Goal: Task Accomplishment & Management: Use online tool/utility

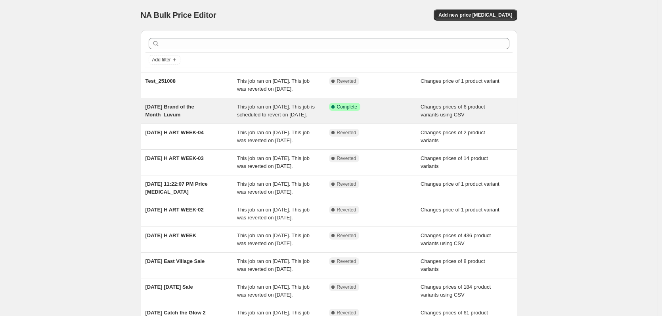
click at [156, 115] on span "[DATE] Brand of the Month_Luvum" at bounding box center [169, 111] width 49 height 14
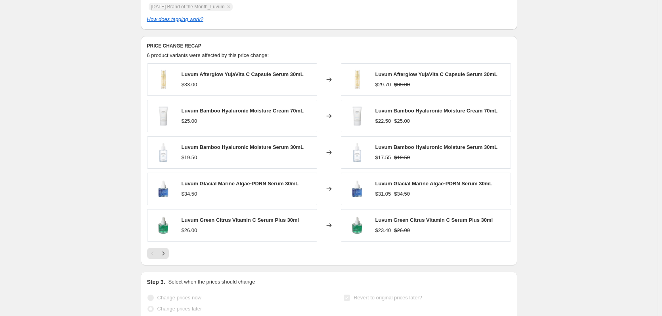
scroll to position [176, 0]
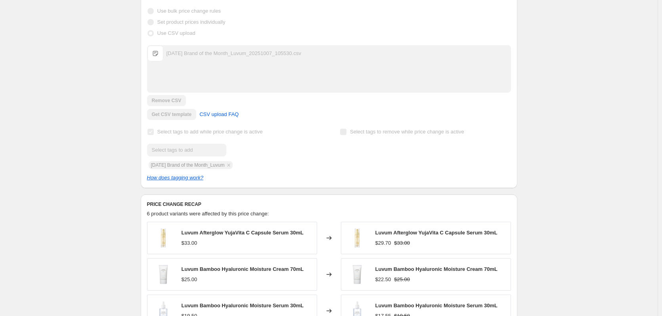
drag, startPoint x: 236, startPoint y: 176, endPoint x: 154, endPoint y: 173, distance: 82.1
click at [154, 169] on div "Submit 2025-10-10 Brand of the Month_Luvum" at bounding box center [232, 156] width 171 height 25
click at [38, 230] on div "2025-10-10 Brand of the Month_Luvum. This page is ready 2025-10-10 Brand of the…" at bounding box center [328, 244] width 657 height 841
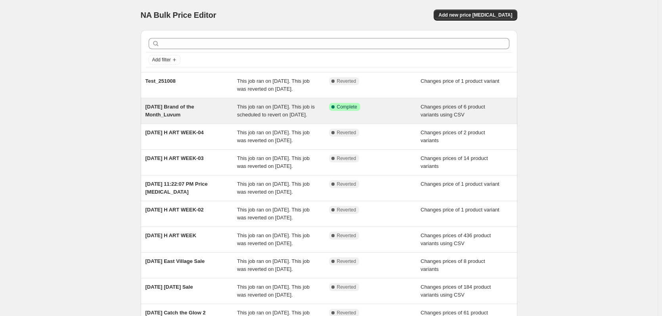
click at [181, 118] on span "[DATE] Brand of the Month_Luvum" at bounding box center [169, 111] width 49 height 14
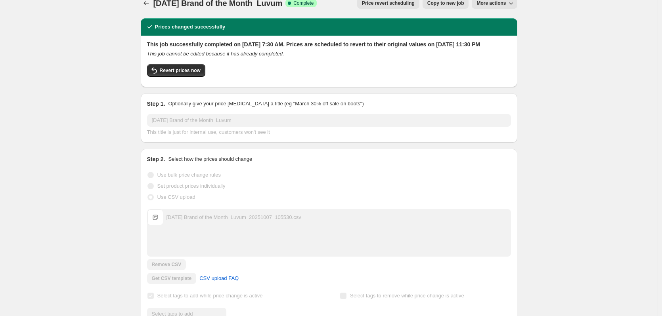
scroll to position [277, 0]
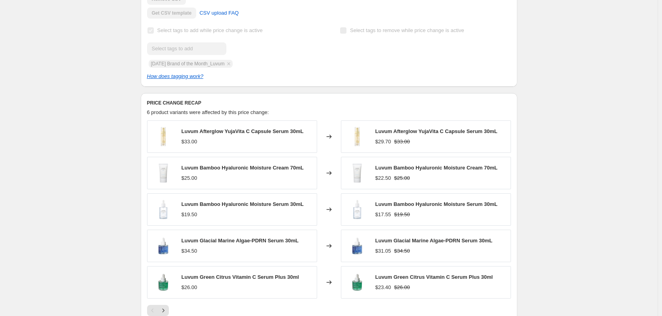
drag, startPoint x: 150, startPoint y: 72, endPoint x: 234, endPoint y: 73, distance: 84.4
copy span "[DATE] Brand of the Month_Luvum"
click at [157, 68] on div "Submit [DATE] Brand of the Month_Luvum" at bounding box center [232, 54] width 171 height 25
drag, startPoint x: 154, startPoint y: 73, endPoint x: 193, endPoint y: 73, distance: 38.8
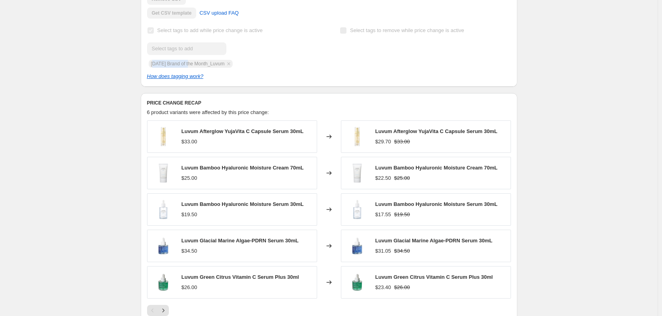
click at [193, 68] on div "Submit [DATE] Brand of the Month_Luvum" at bounding box center [232, 54] width 171 height 25
click at [408, 134] on span "Luvum Afterglow YujaVita C Capsule Serum 30mL" at bounding box center [436, 131] width 122 height 6
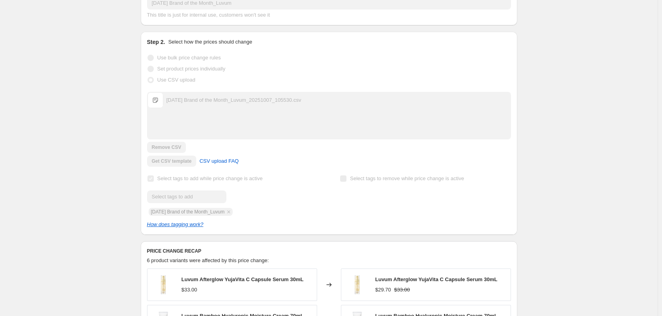
scroll to position [238, 0]
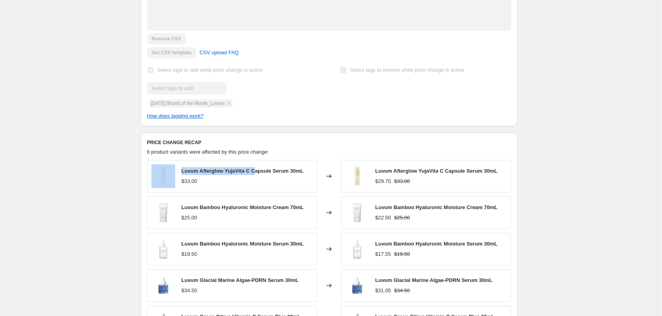
drag, startPoint x: 179, startPoint y: 179, endPoint x: 256, endPoint y: 181, distance: 76.5
click at [256, 181] on div "Luvum Afterglow YujaVita C Capsule Serum 30mL $33.00" at bounding box center [232, 176] width 170 height 32
copy div "Luvum Afterglow YujaVita C C"
drag, startPoint x: 236, startPoint y: 113, endPoint x: 152, endPoint y: 113, distance: 84.4
click at [152, 107] on div "Submit [DATE] Brand of the Month_Luvum" at bounding box center [232, 94] width 171 height 25
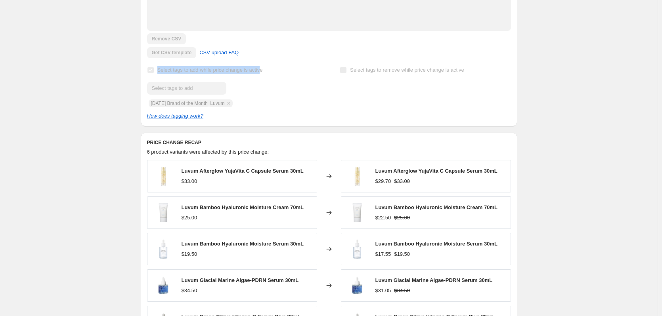
drag, startPoint x: 158, startPoint y: 79, endPoint x: 261, endPoint y: 77, distance: 103.4
click at [261, 76] on label "Select tags to add while price change is active" at bounding box center [205, 70] width 116 height 11
drag, startPoint x: 274, startPoint y: 103, endPoint x: 241, endPoint y: 107, distance: 33.1
click at [274, 104] on div "Submit [DATE] Brand of the Month_Luvum" at bounding box center [232, 94] width 171 height 25
drag, startPoint x: 236, startPoint y: 111, endPoint x: 140, endPoint y: 113, distance: 95.9
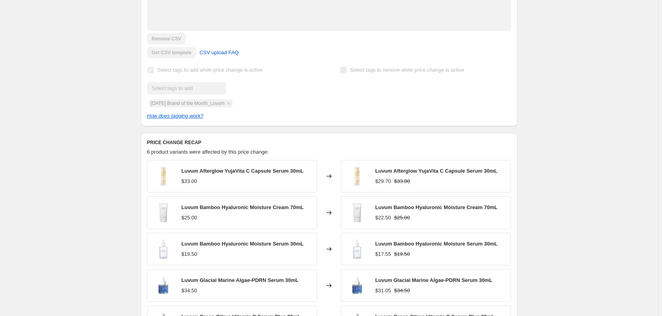
click at [140, 113] on div "Prices changed successfully This job successfully completed on [DATE] 7:30 AM. …" at bounding box center [325, 170] width 383 height 769
copy span "[DATE] Brand of the Month_Luvum"
drag, startPoint x: 180, startPoint y: 218, endPoint x: 313, endPoint y: 202, distance: 134.0
click at [304, 212] on div "Luvum Bamboo Hyaluronic Moisture Cream 70mL $25.00" at bounding box center [232, 213] width 170 height 32
copy span "Luvum Bamboo Hyaluronic Moisture Cream 70mL"
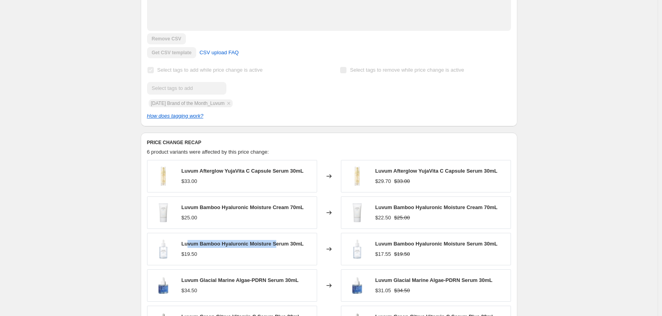
drag, startPoint x: 188, startPoint y: 253, endPoint x: 277, endPoint y: 254, distance: 89.5
click at [277, 247] on span "Luvum Bamboo Hyaluronic Moisture Serum 30mL" at bounding box center [242, 244] width 122 height 6
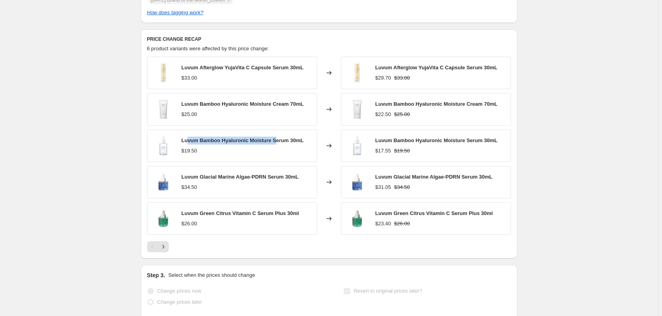
scroll to position [357, 0]
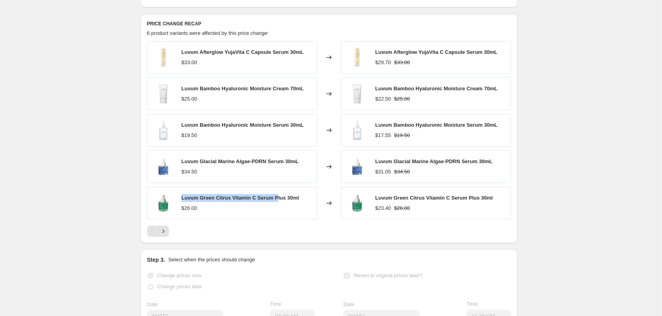
drag, startPoint x: 187, startPoint y: 201, endPoint x: 278, endPoint y: 198, distance: 91.2
click at [278, 198] on div "Luvum Green Citrus Vitamin C Serum Plus 30ml $26.00" at bounding box center [232, 203] width 170 height 32
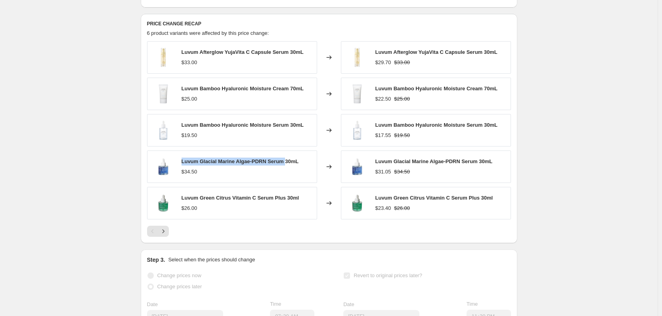
drag, startPoint x: 181, startPoint y: 165, endPoint x: 285, endPoint y: 165, distance: 103.8
click at [285, 165] on div "Luvum Glacial Marine Algae-PDRN Serum 30mL $34.50" at bounding box center [232, 167] width 170 height 32
click at [169, 237] on button "Next" at bounding box center [163, 231] width 11 height 11
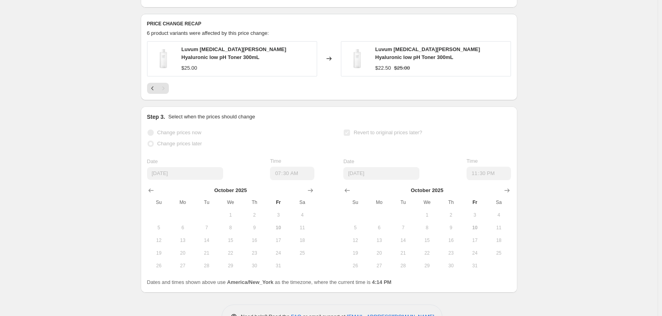
click at [275, 67] on div "$25.00" at bounding box center [246, 68] width 131 height 8
drag, startPoint x: 295, startPoint y: 61, endPoint x: 186, endPoint y: 60, distance: 109.4
click at [186, 60] on span "Luvum [MEDICAL_DATA][PERSON_NAME] Hyaluronic low pH Toner 300mL" at bounding box center [233, 53] width 105 height 14
drag, startPoint x: 185, startPoint y: 61, endPoint x: 300, endPoint y: 57, distance: 115.0
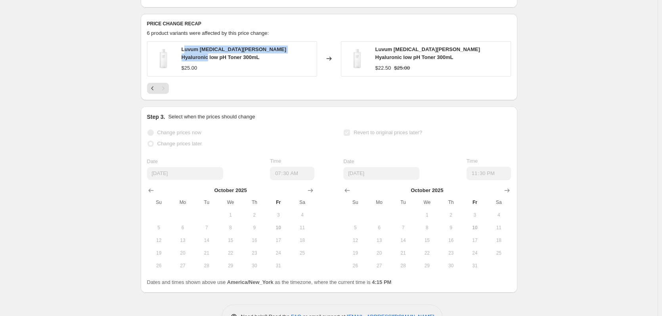
click at [286, 57] on span "Luvum [MEDICAL_DATA][PERSON_NAME] Hyaluronic low pH Toner 300mL" at bounding box center [233, 53] width 105 height 14
click at [182, 60] on div "Luvum [MEDICAL_DATA][PERSON_NAME] Hyaluronic low pH Toner 300mL $25.00" at bounding box center [232, 58] width 170 height 35
drag, startPoint x: 183, startPoint y: 59, endPoint x: 301, endPoint y: 58, distance: 118.1
click at [286, 59] on span "Luvum [MEDICAL_DATA][PERSON_NAME] Hyaluronic low pH Toner 300mL" at bounding box center [233, 53] width 105 height 14
copy span "Luvum [MEDICAL_DATA][PERSON_NAME] Hyaluronic low pH Toner 30"
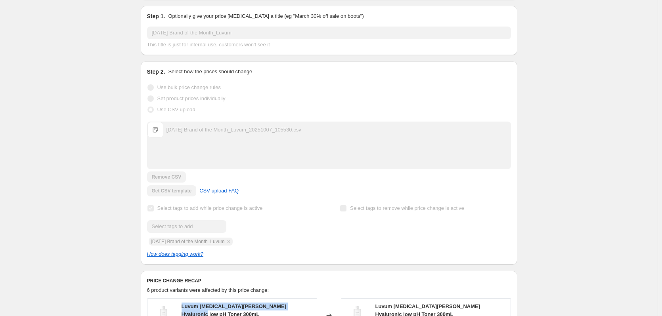
scroll to position [0, 0]
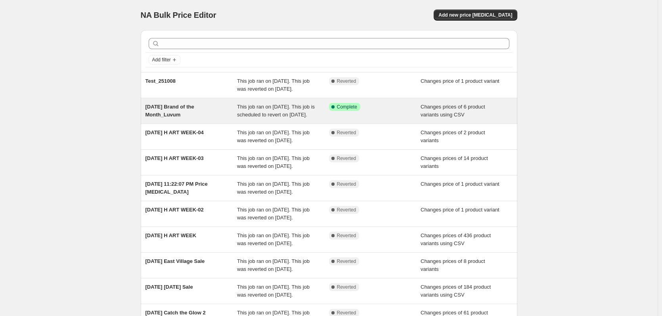
click at [191, 119] on div "[DATE] Brand of the Month_Luvum" at bounding box center [191, 111] width 92 height 16
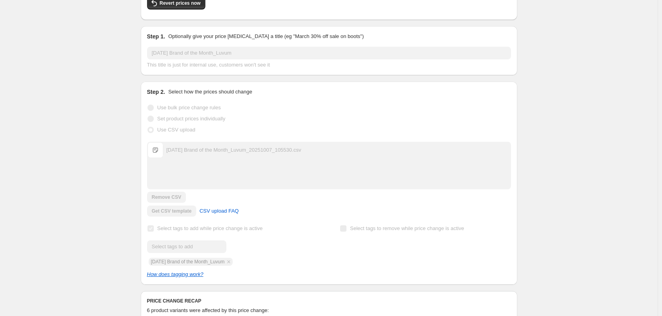
scroll to position [198, 0]
